Goal: Task Accomplishment & Management: Complete application form

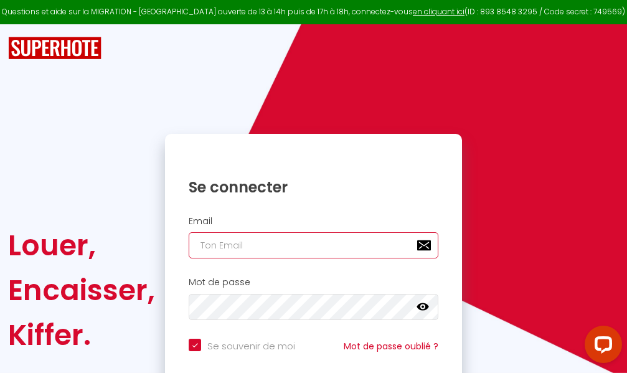
click at [295, 246] on input "email" at bounding box center [314, 245] width 250 height 26
type input "m"
checkbox input "true"
type input "ma"
checkbox input "true"
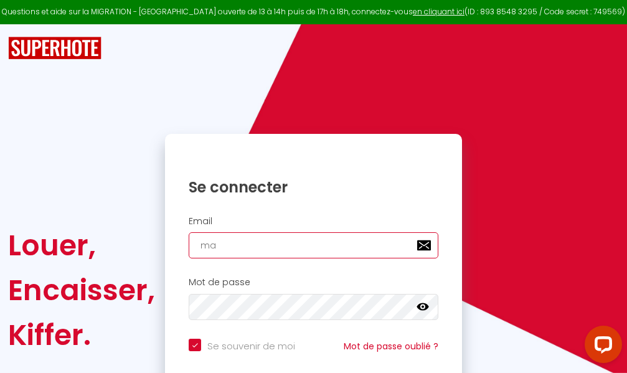
type input "mar"
checkbox input "true"
type input "marc"
checkbox input "true"
type input "marcd"
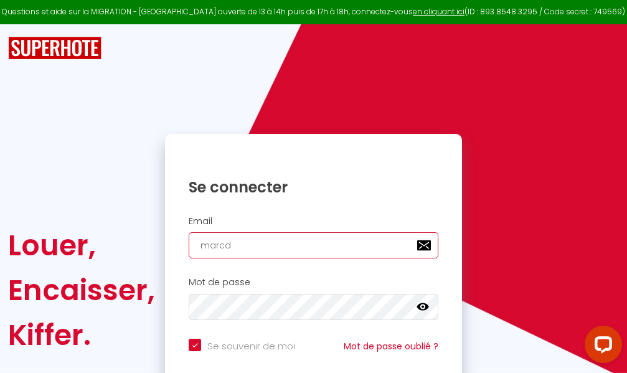
checkbox input "true"
type input "marcdp"
checkbox input "true"
type input "marcdpo"
checkbox input "true"
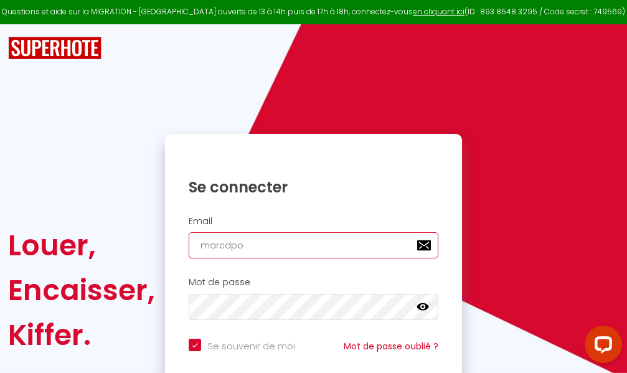
type input "marcdpoz"
checkbox input "true"
type input "marcdpoz."
checkbox input "true"
type input "marcdpoz.l"
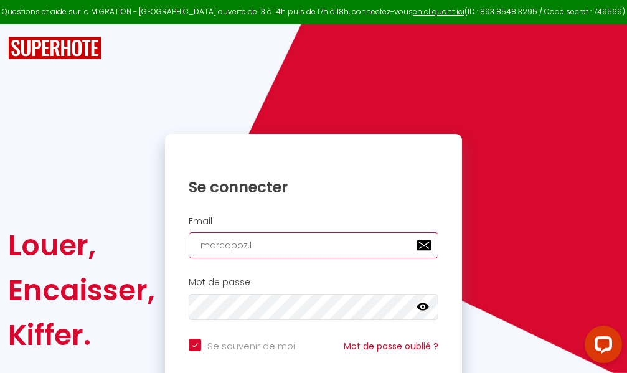
checkbox input "true"
type input "marcdpoz.lo"
checkbox input "true"
type input "marcdpoz.loc"
checkbox input "true"
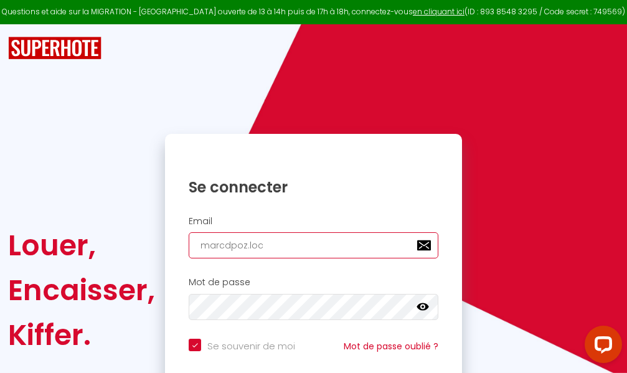
type input "marcdpoz.loca"
checkbox input "true"
type input "marcdpoz.locat"
checkbox input "true"
type input "marcdpoz.locati"
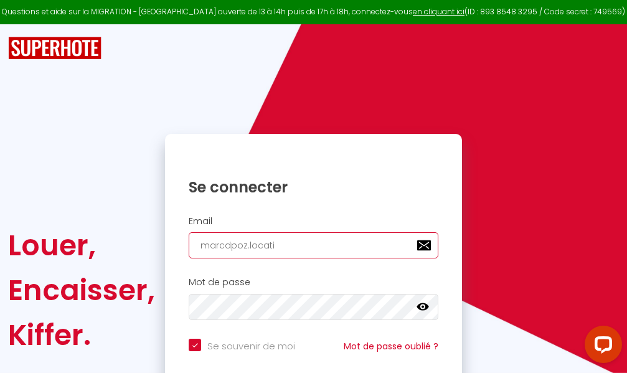
checkbox input "true"
type input "marcdpoz.locatio"
checkbox input "true"
type input "marcdpoz.location"
checkbox input "true"
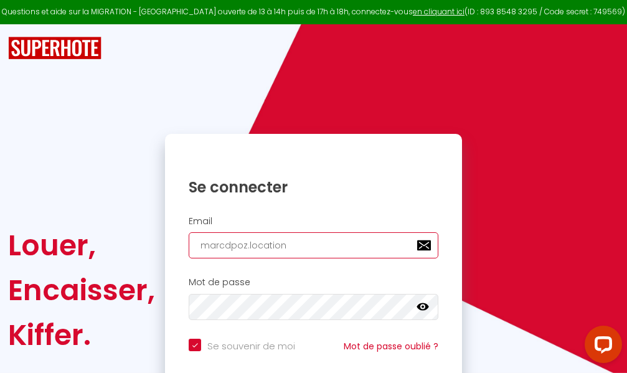
type input "marcdpoz.location@"
checkbox input "true"
type input "marcdpoz.location@g"
checkbox input "true"
type input "marcdpoz.location@gm"
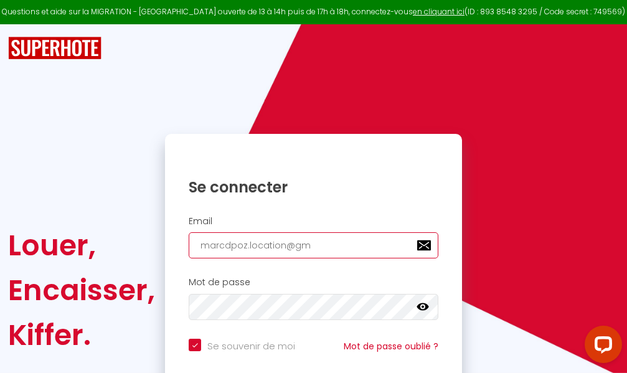
checkbox input "true"
type input "marcdpoz.location@gma"
checkbox input "true"
type input "marcdpoz.location@gmai"
checkbox input "true"
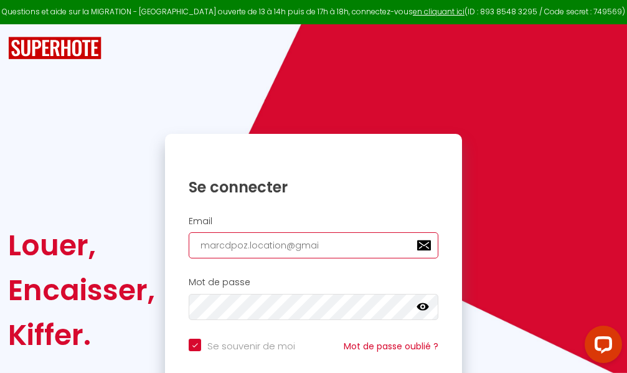
type input "[EMAIL_ADDRESS]"
checkbox input "true"
type input "[EMAIL_ADDRESS]."
checkbox input "true"
type input "marcdpoz.location@gmail.c"
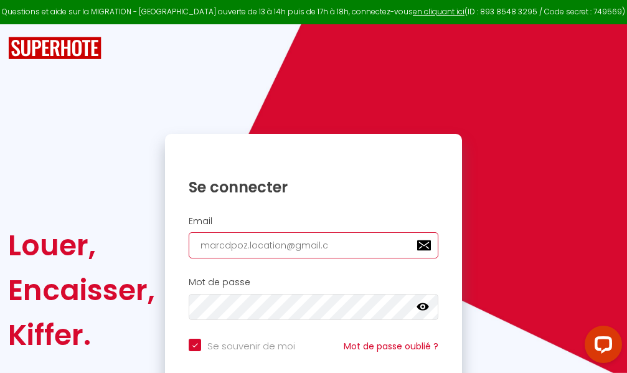
checkbox input "true"
type input "[EMAIL_ADDRESS][DOMAIN_NAME]"
checkbox input "true"
type input "[EMAIL_ADDRESS][DOMAIN_NAME]"
checkbox input "true"
